Goal: Task Accomplishment & Management: Use online tool/utility

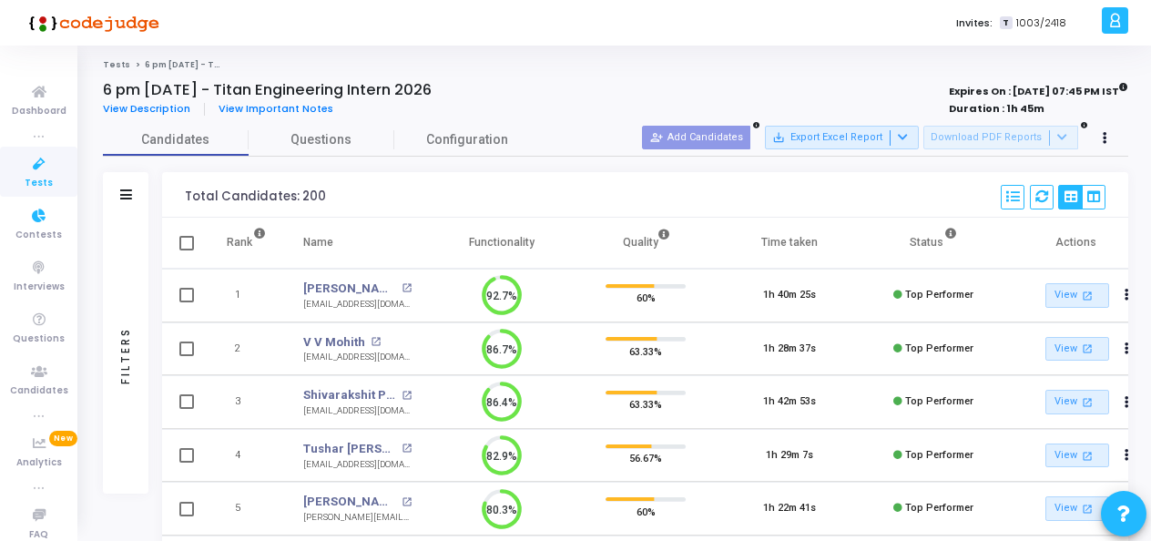
click at [22, 158] on icon at bounding box center [39, 164] width 38 height 23
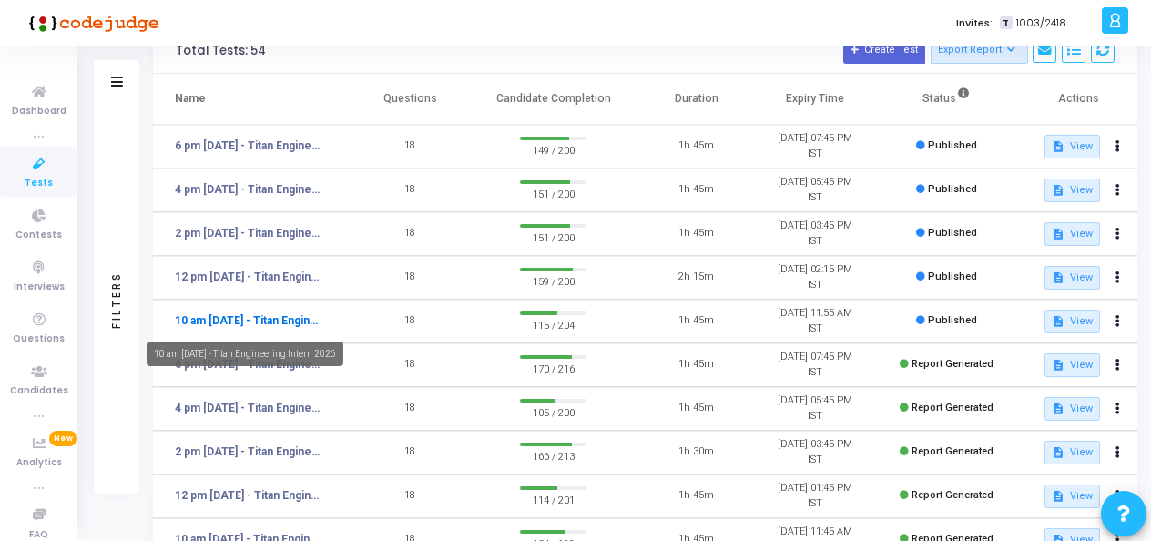
click at [200, 321] on link "10 am [DATE] - Titan Engineering Intern 2026" at bounding box center [249, 320] width 149 height 16
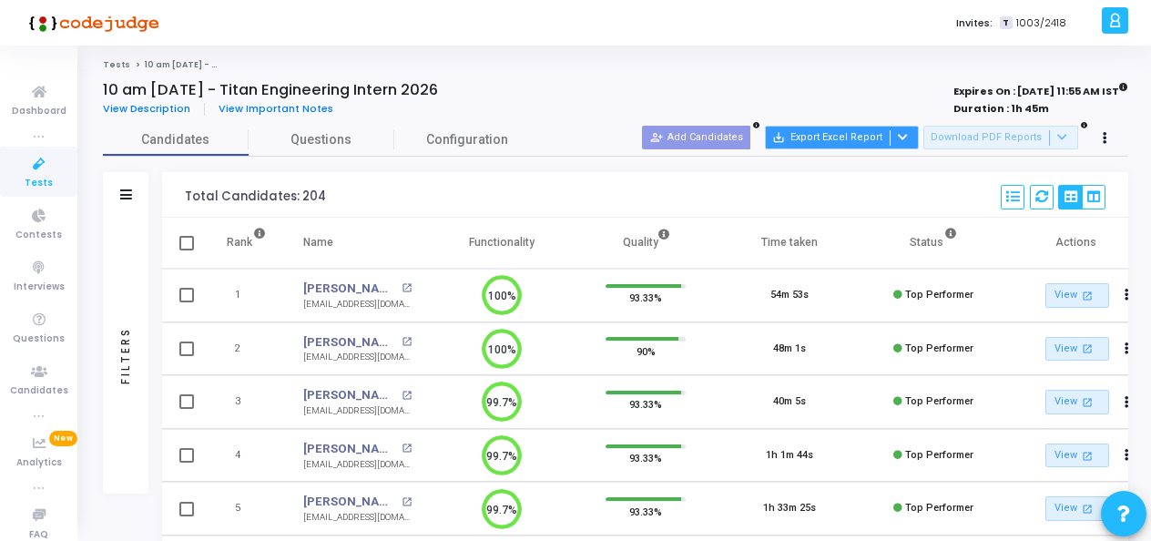
click at [851, 138] on button "save_alt Export Excel Report" at bounding box center [842, 138] width 154 height 24
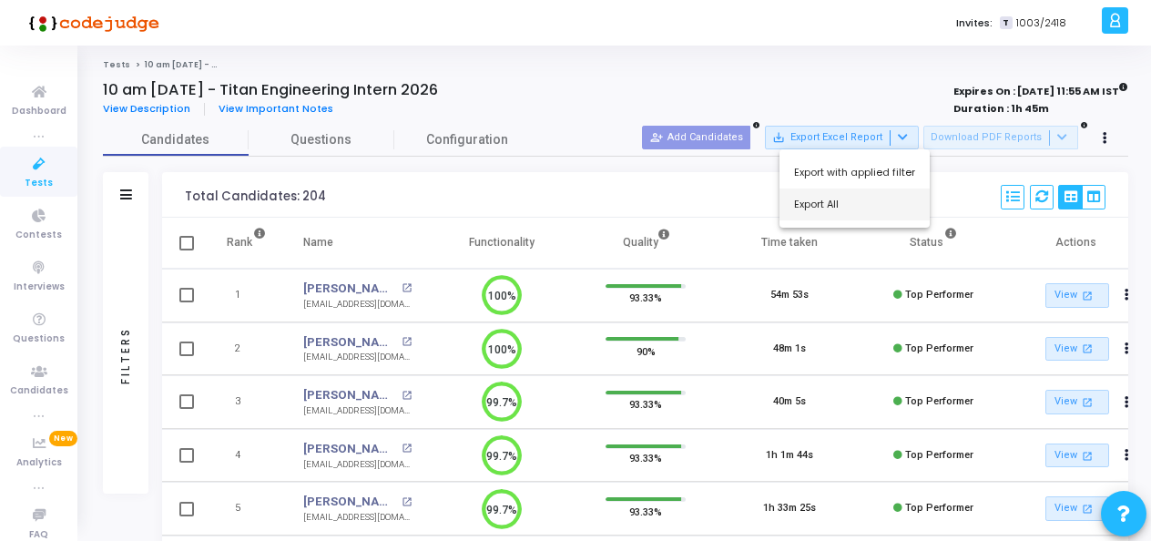
click at [862, 199] on button "Export All" at bounding box center [855, 205] width 150 height 32
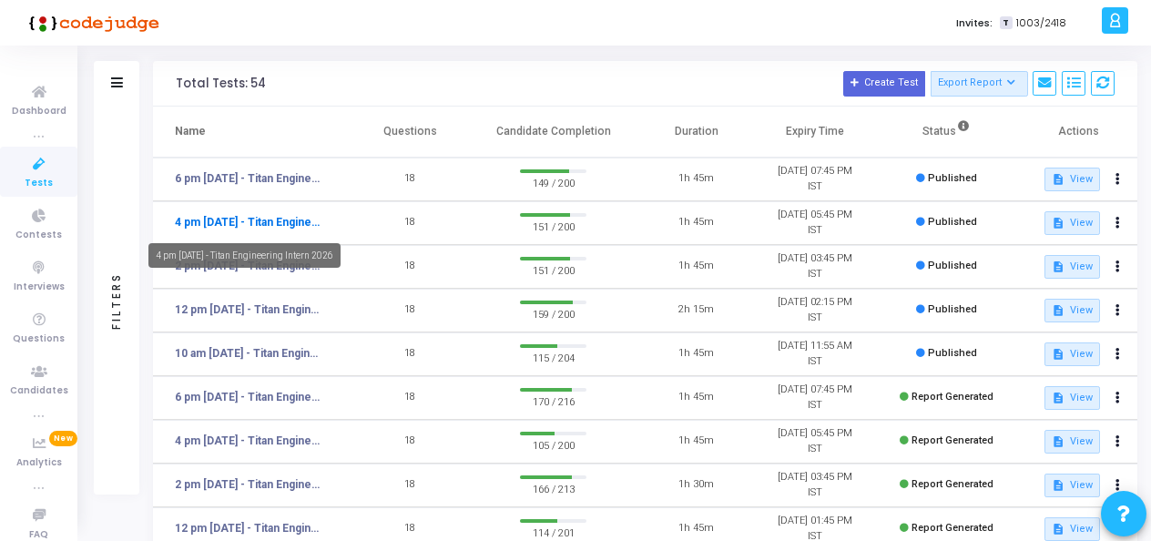
click at [280, 223] on link "4 pm [DATE] - Titan Engineering Intern 2026" at bounding box center [249, 222] width 149 height 16
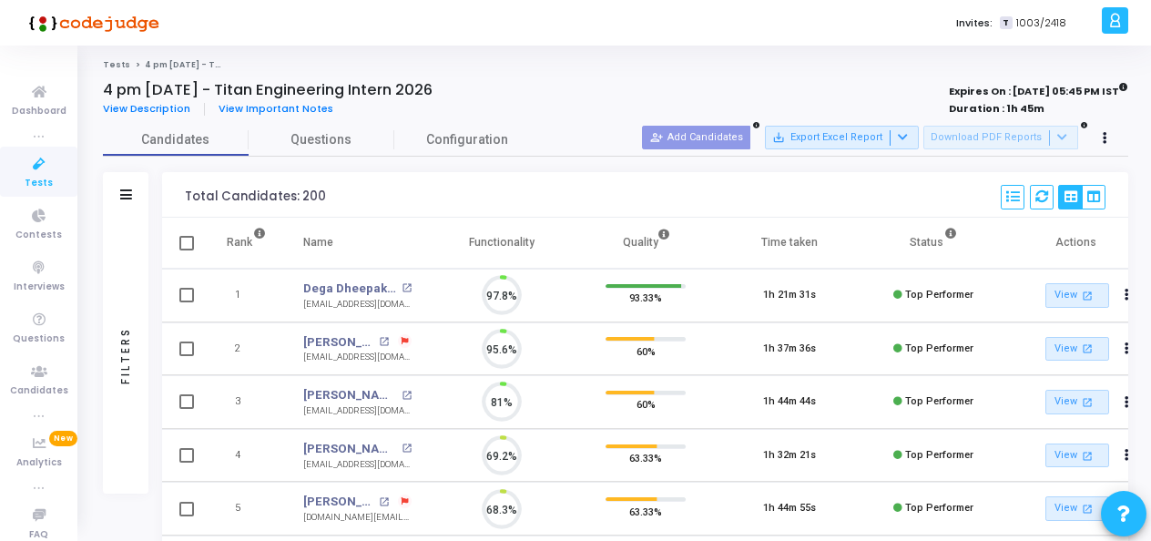
scroll to position [38, 46]
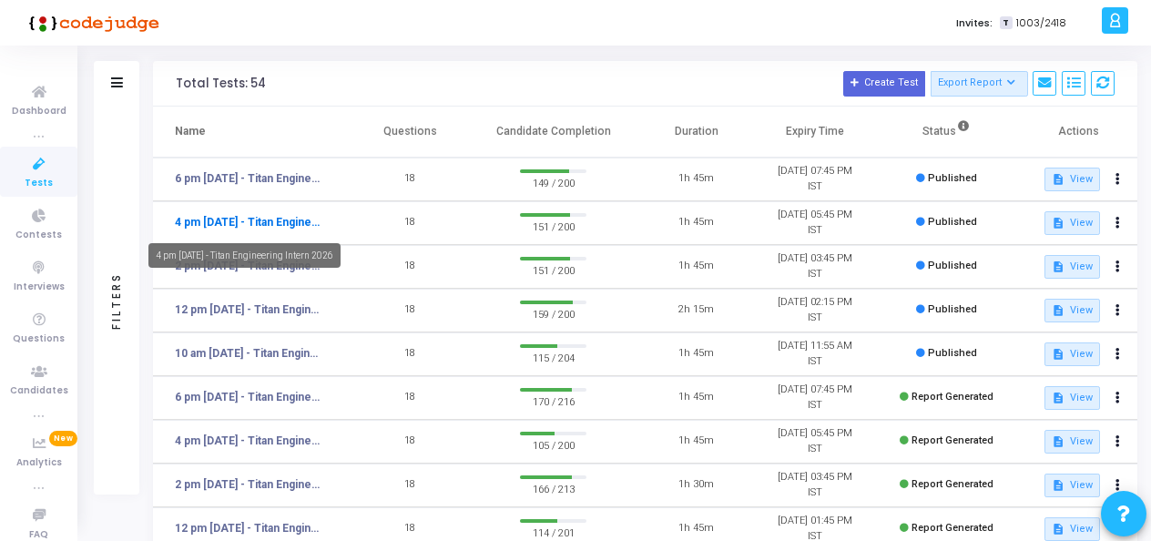
click at [223, 220] on link "4 pm [DATE] - Titan Engineering Intern 2026" at bounding box center [249, 222] width 149 height 16
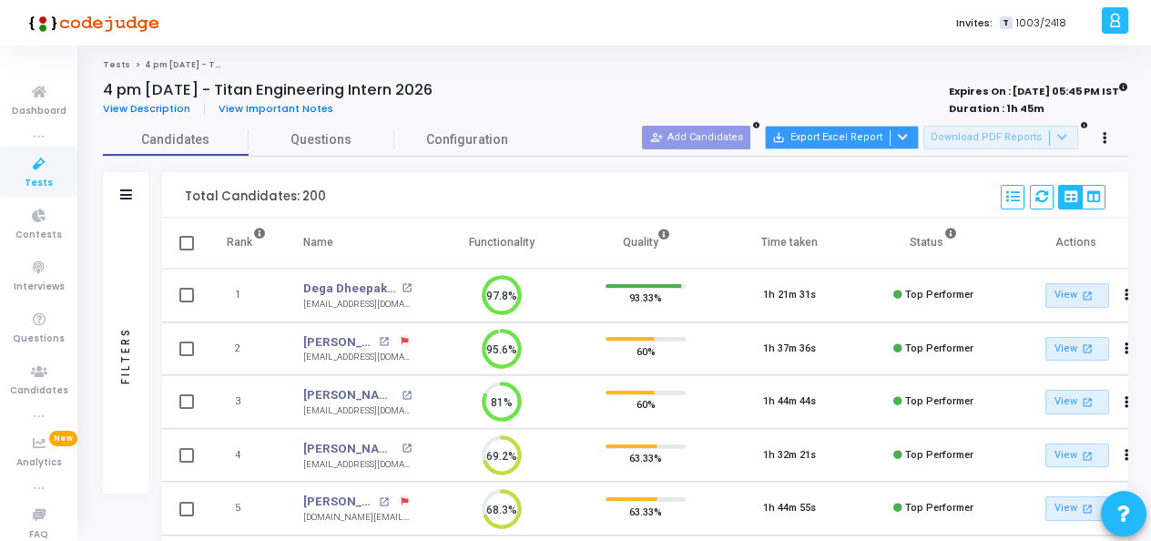
click at [871, 138] on button "save_alt Export Excel Report" at bounding box center [842, 138] width 154 height 24
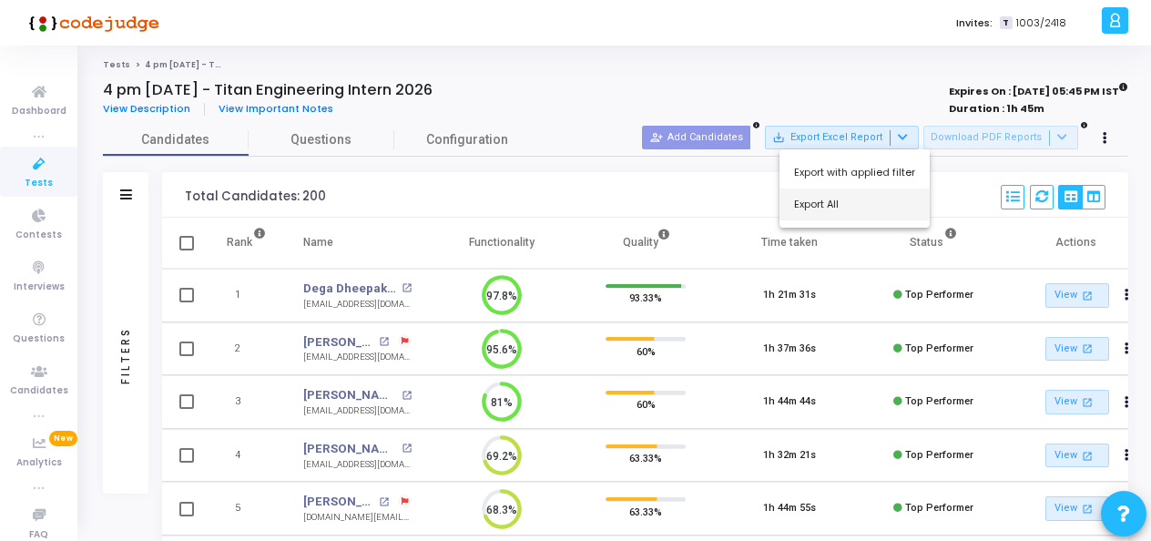
click at [862, 204] on button "Export All" at bounding box center [855, 205] width 150 height 32
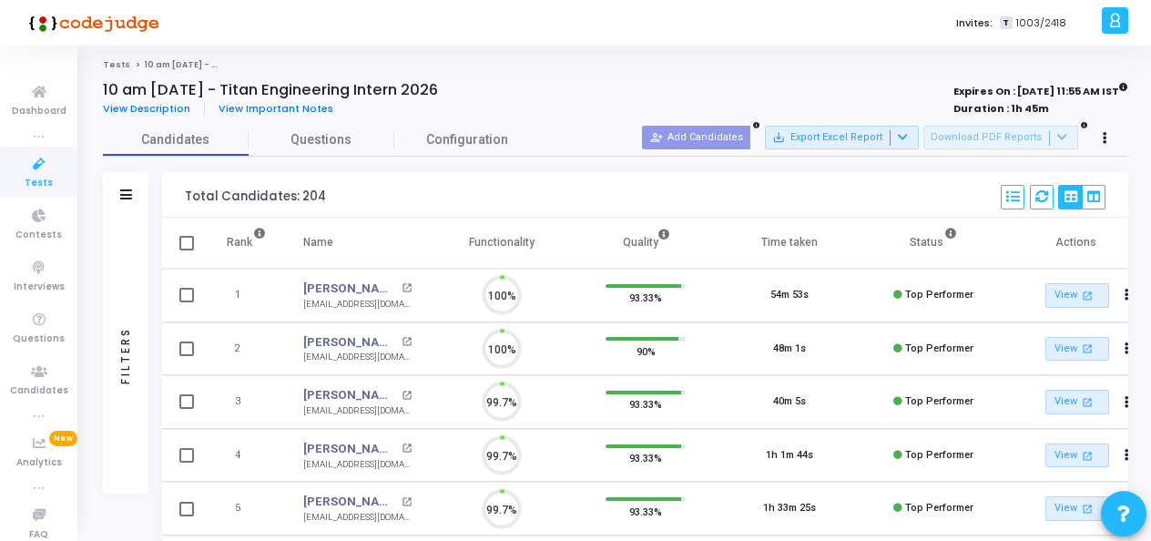
click at [21, 164] on icon at bounding box center [39, 164] width 38 height 23
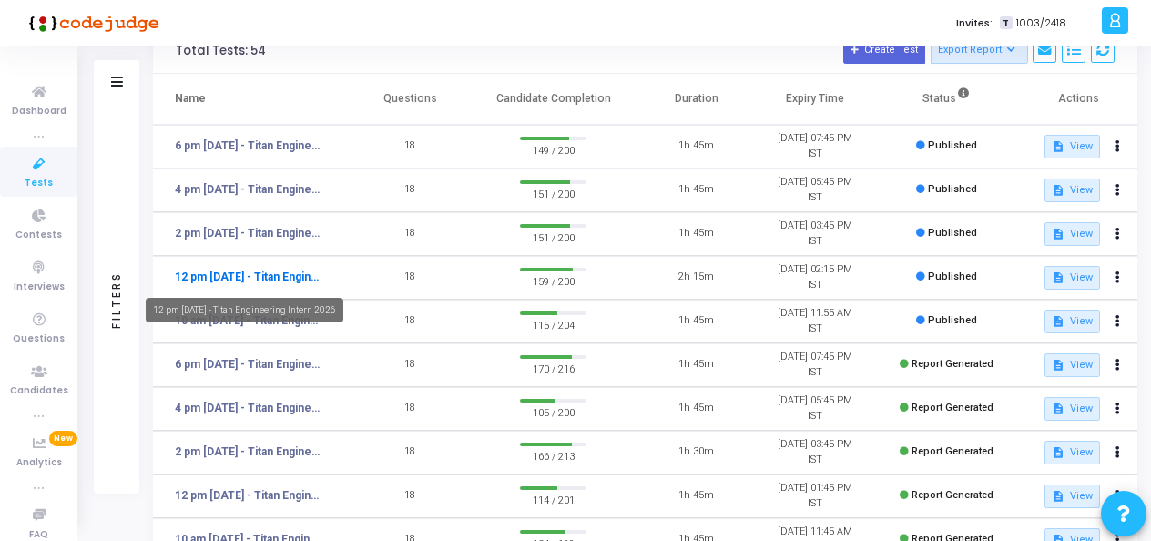
click at [285, 277] on link "12 pm [DATE] - Titan Engineering Intern 2026" at bounding box center [249, 277] width 149 height 16
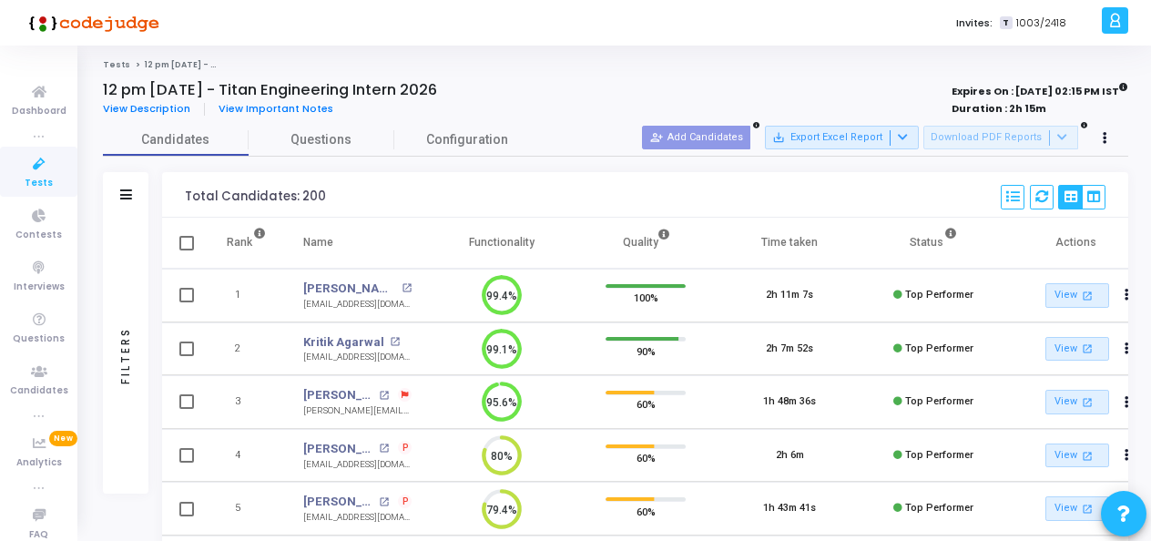
scroll to position [8, 7]
click at [908, 138] on icon at bounding box center [903, 137] width 10 height 10
click at [836, 213] on button "Export All" at bounding box center [855, 205] width 150 height 32
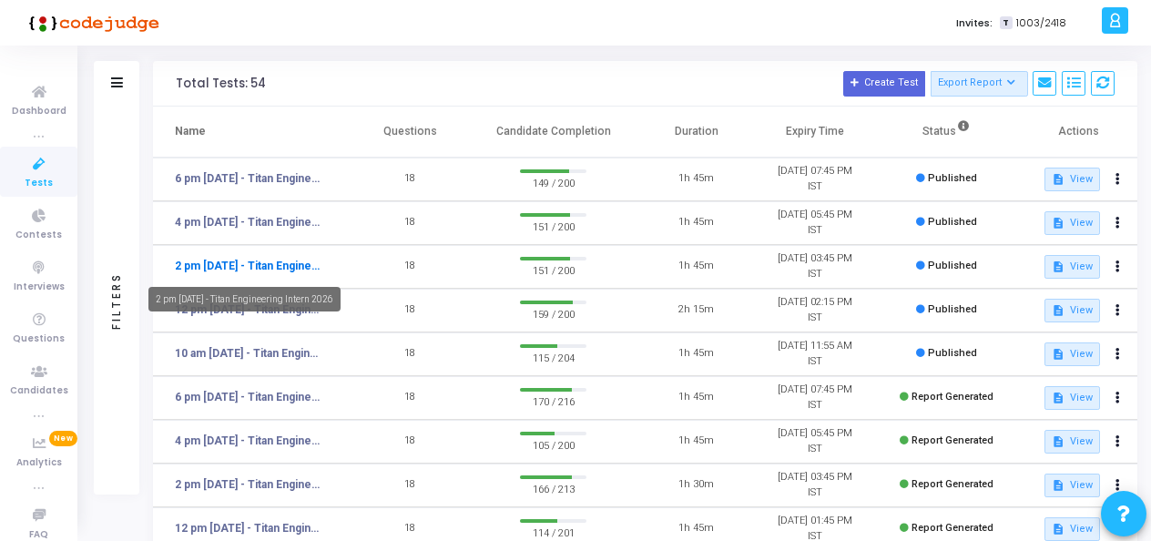
click at [277, 261] on link "2 pm [DATE] - Titan Engineering Intern 2026" at bounding box center [249, 266] width 149 height 16
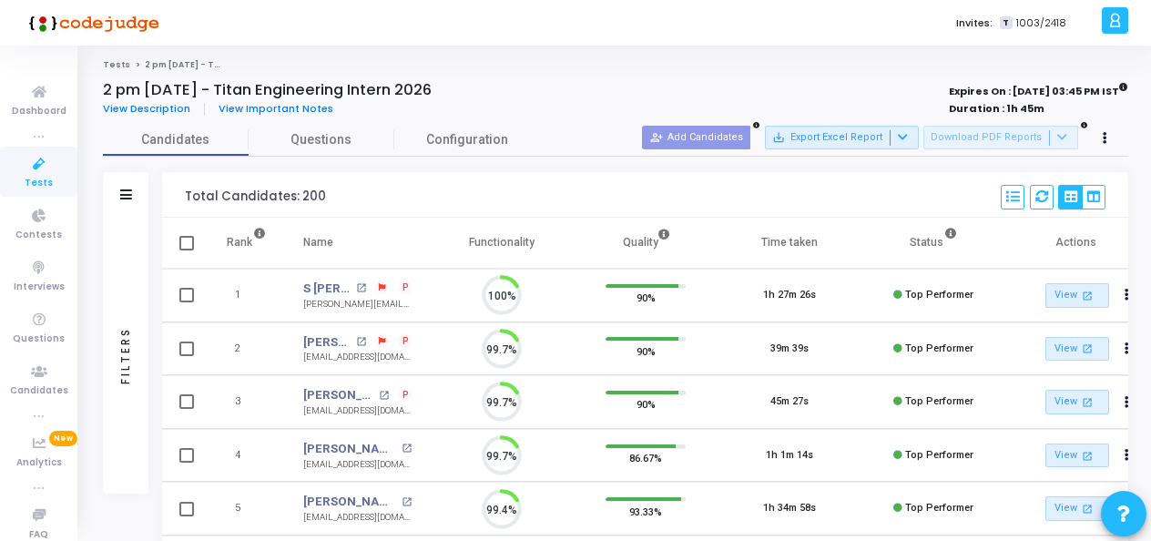
scroll to position [38, 46]
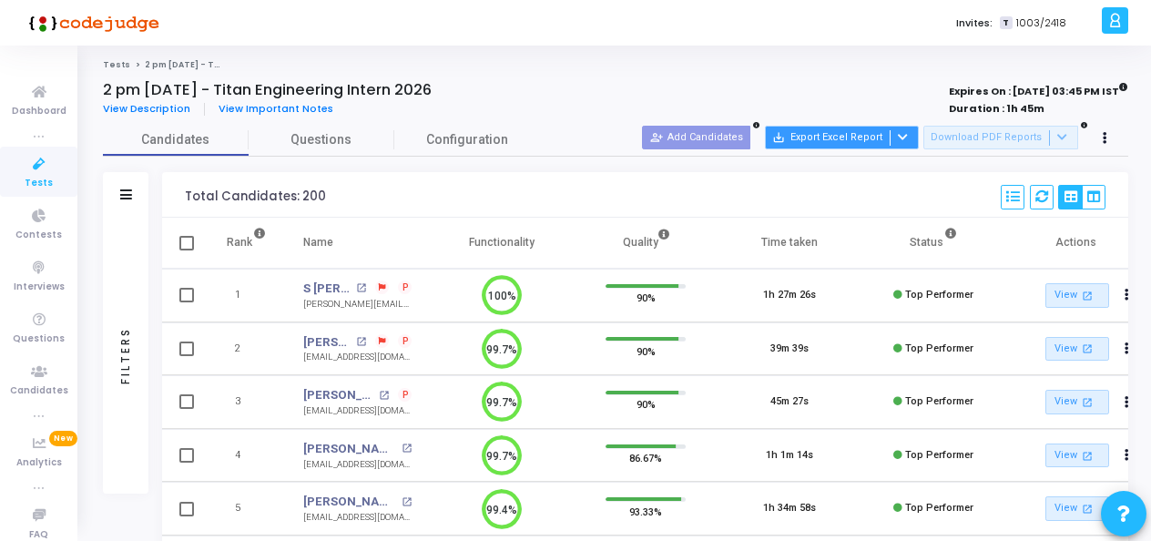
click at [867, 137] on button "save_alt Export Excel Report" at bounding box center [842, 138] width 154 height 24
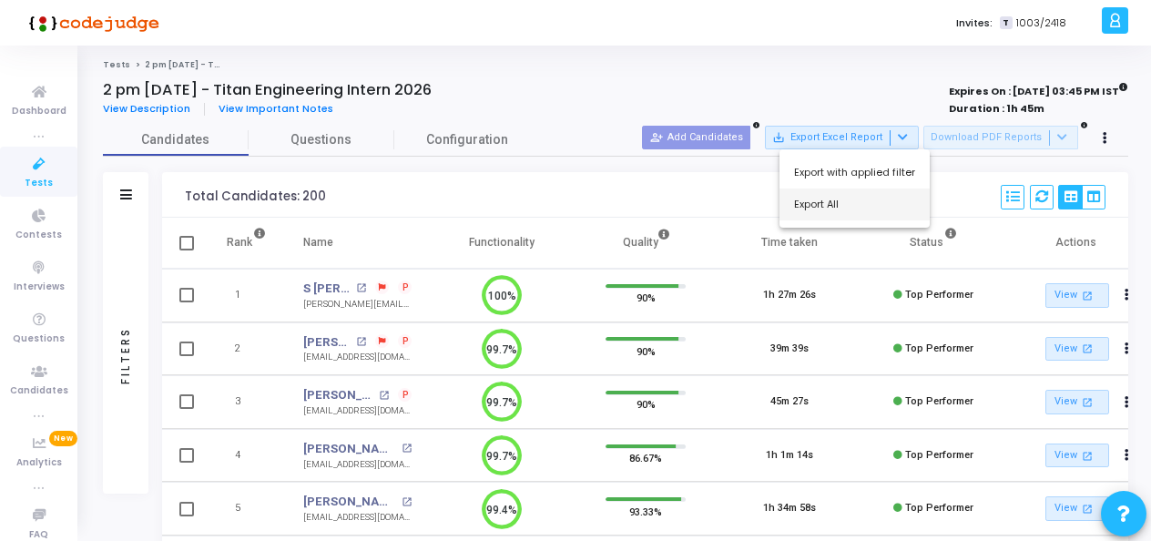
click at [871, 198] on button "Export All" at bounding box center [855, 205] width 150 height 32
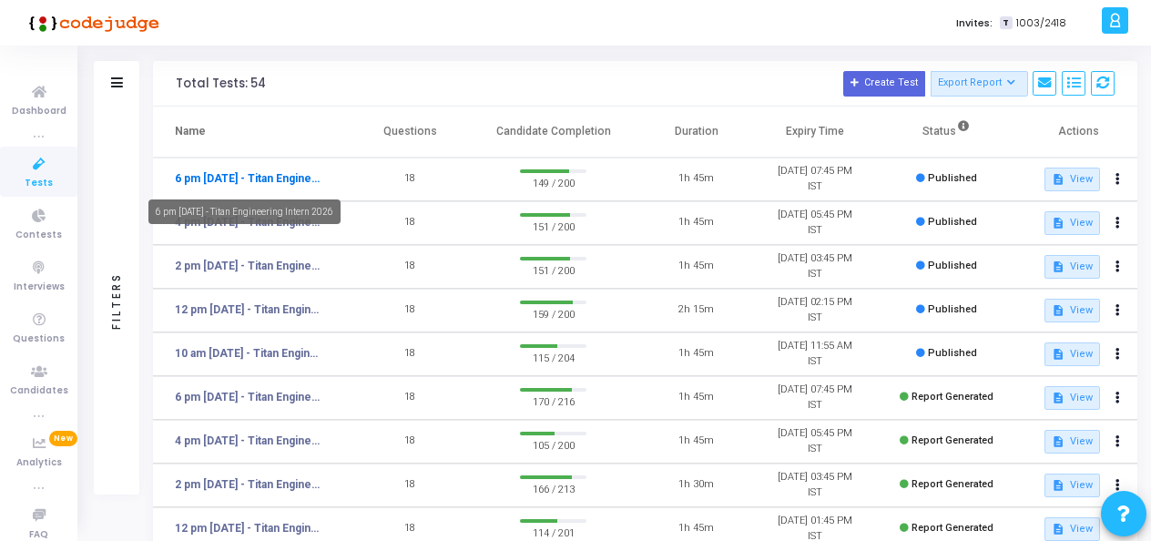
click at [255, 173] on link "6 pm [DATE] - Titan Engineering Intern 2026" at bounding box center [249, 178] width 149 height 16
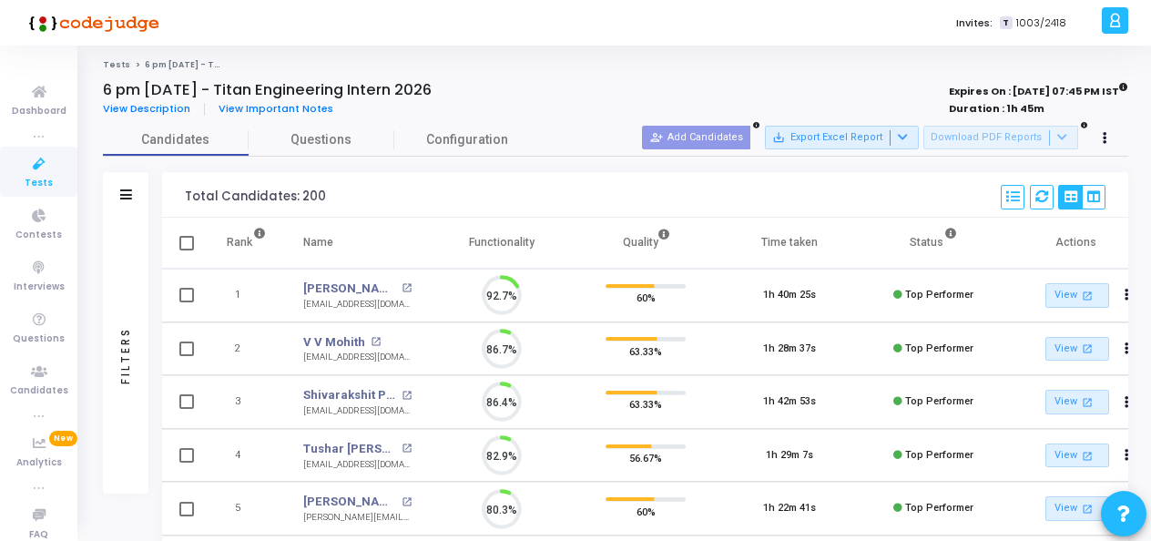
scroll to position [38, 46]
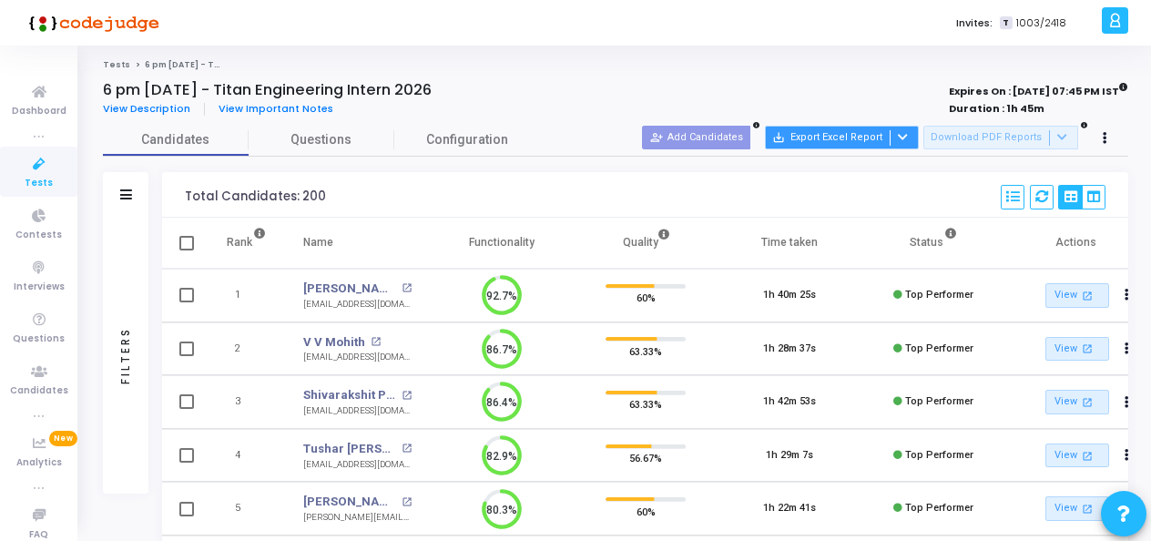
click at [891, 138] on button "save_alt Export Excel Report" at bounding box center [842, 138] width 154 height 24
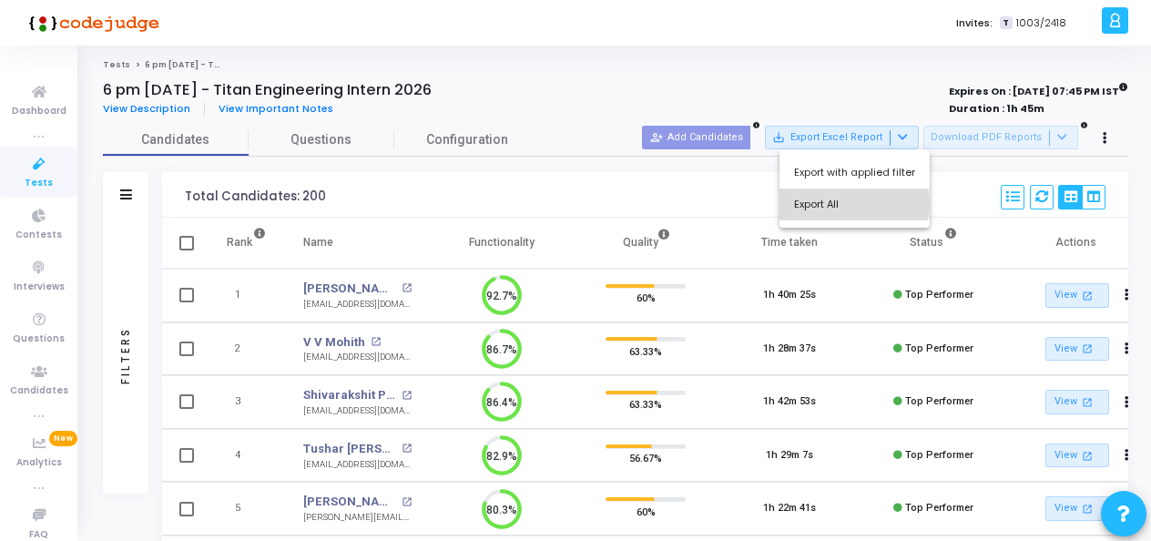
click at [851, 204] on button "Export All" at bounding box center [855, 205] width 150 height 32
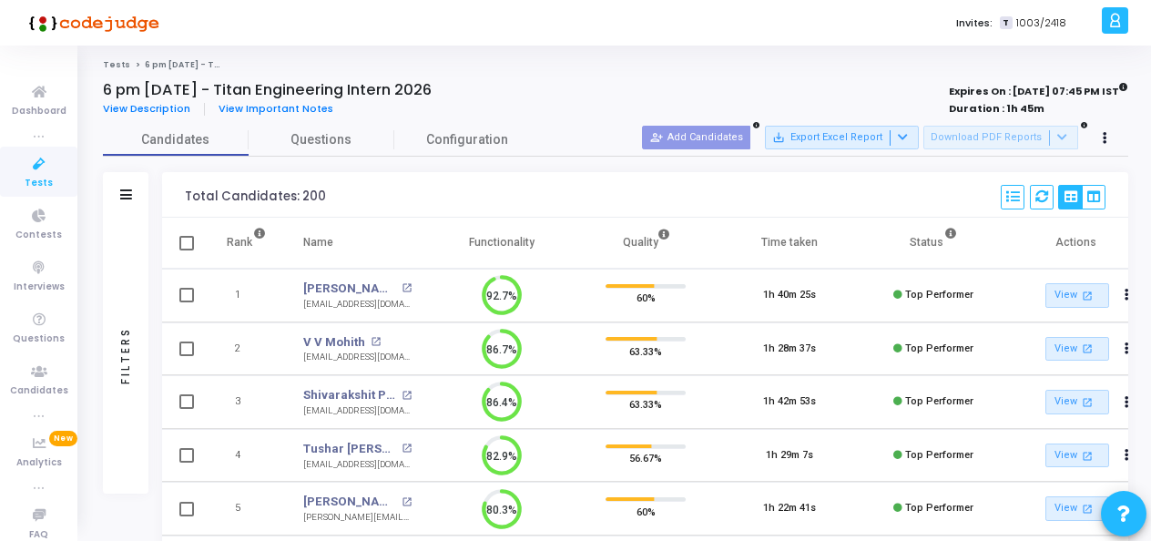
scroll to position [58, 0]
